Goal: Complete application form

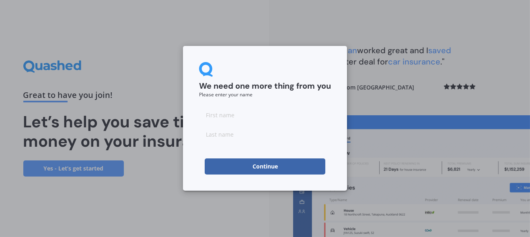
click at [242, 118] on input at bounding box center [265, 115] width 132 height 16
type input "David"
click at [260, 137] on input at bounding box center [265, 134] width 132 height 16
type input "Milne"
click at [282, 172] on button "Continue" at bounding box center [265, 166] width 121 height 16
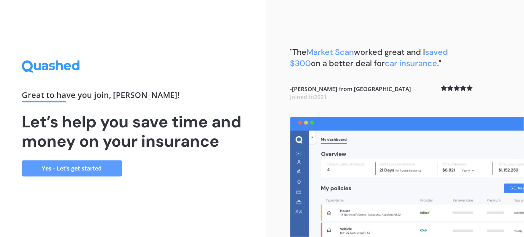
click at [51, 176] on link "Yes - Let’s get started" at bounding box center [72, 168] width 101 height 16
